Goal: Information Seeking & Learning: Learn about a topic

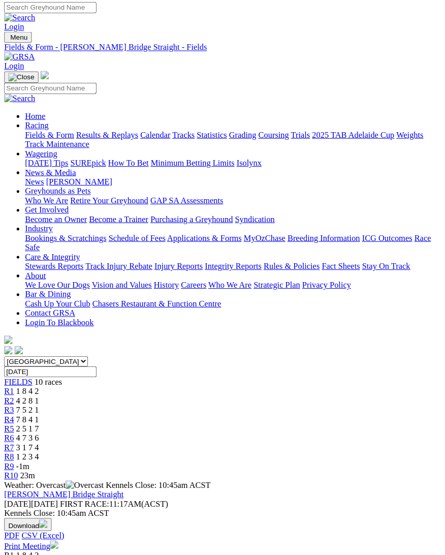
scroll to position [3, 0]
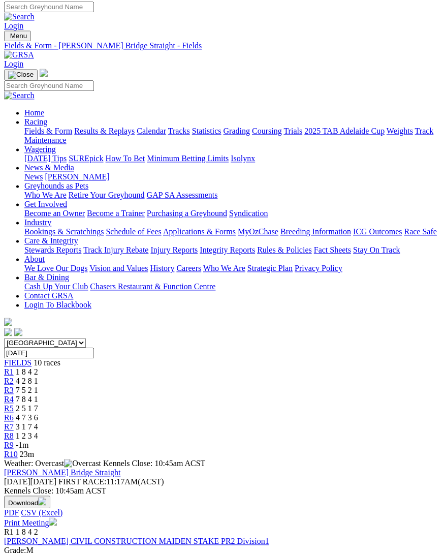
click at [14, 367] on span "R1" at bounding box center [9, 371] width 10 height 9
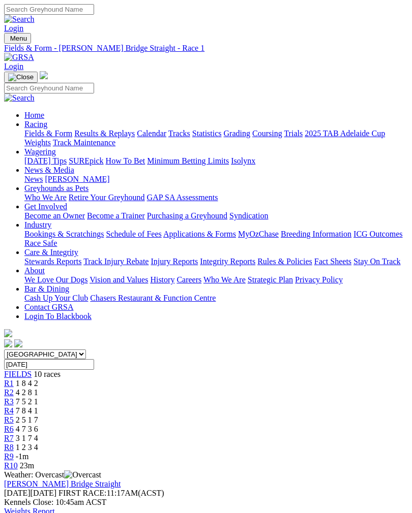
click at [14, 388] on link "R2" at bounding box center [9, 392] width 10 height 9
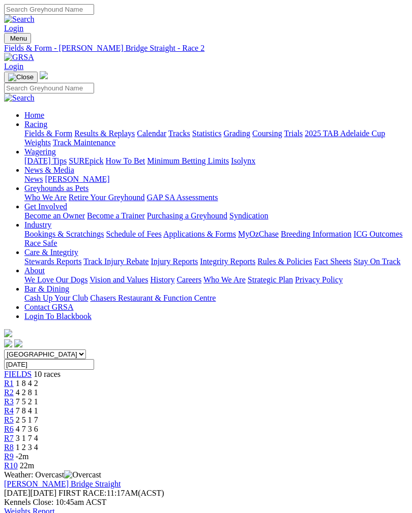
click at [14, 397] on span "R3" at bounding box center [9, 401] width 10 height 9
click at [14, 407] on span "R4" at bounding box center [9, 411] width 10 height 9
click at [14, 416] on link "R5" at bounding box center [9, 420] width 10 height 9
click at [14, 425] on span "R6" at bounding box center [9, 429] width 10 height 9
click at [14, 434] on span "R7" at bounding box center [9, 438] width 10 height 9
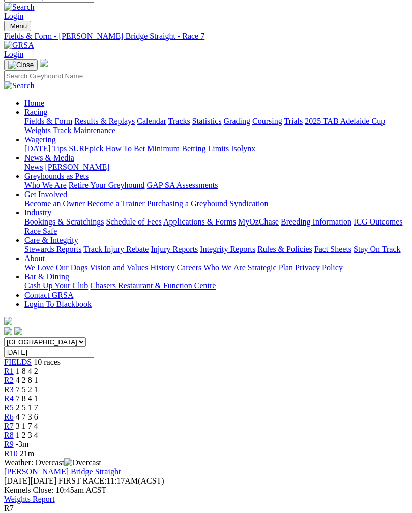
scroll to position [11, 0]
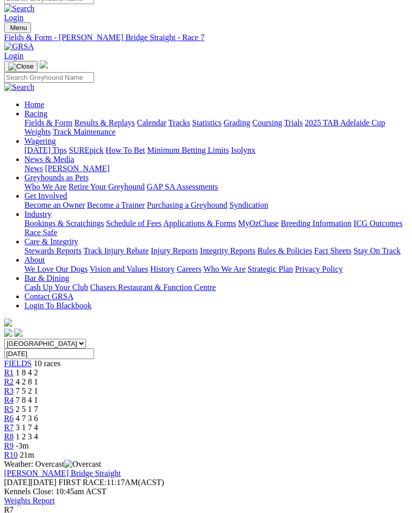
click at [14, 432] on span "R8" at bounding box center [9, 436] width 10 height 9
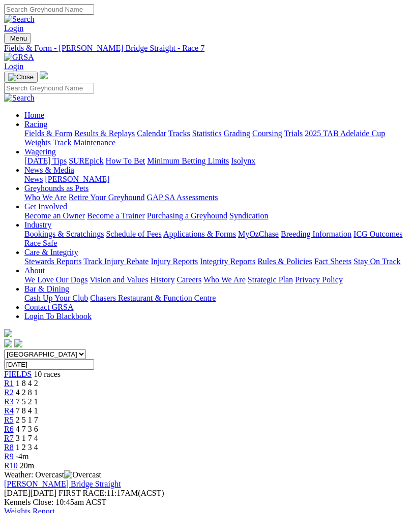
scroll to position [27, 0]
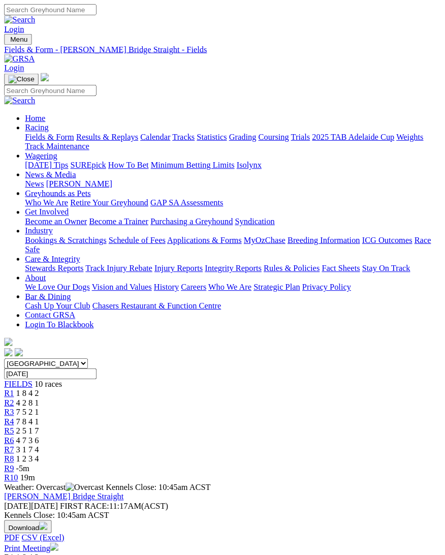
scroll to position [11, 2]
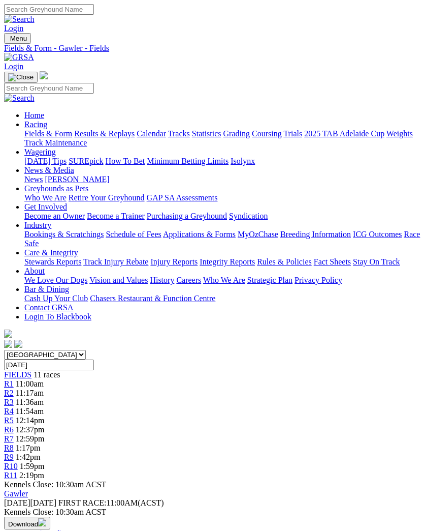
click at [14, 379] on span "R1" at bounding box center [9, 383] width 10 height 9
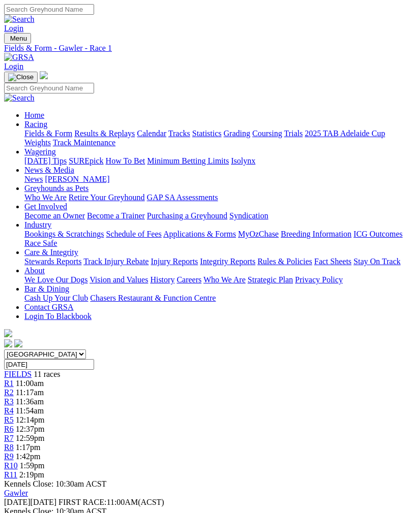
click at [14, 388] on span "R2" at bounding box center [9, 392] width 10 height 9
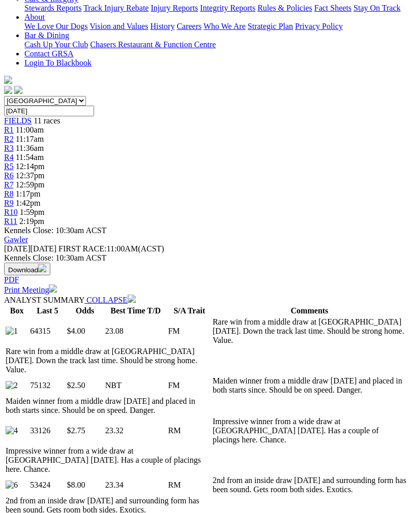
scroll to position [253, 0]
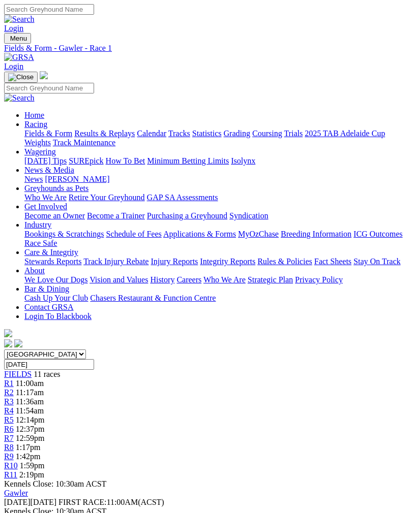
click at [14, 434] on span "R7" at bounding box center [9, 438] width 10 height 9
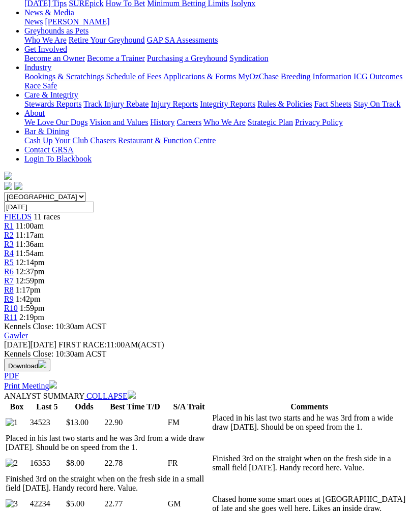
scroll to position [157, 0]
